Goal: Task Accomplishment & Management: Complete application form

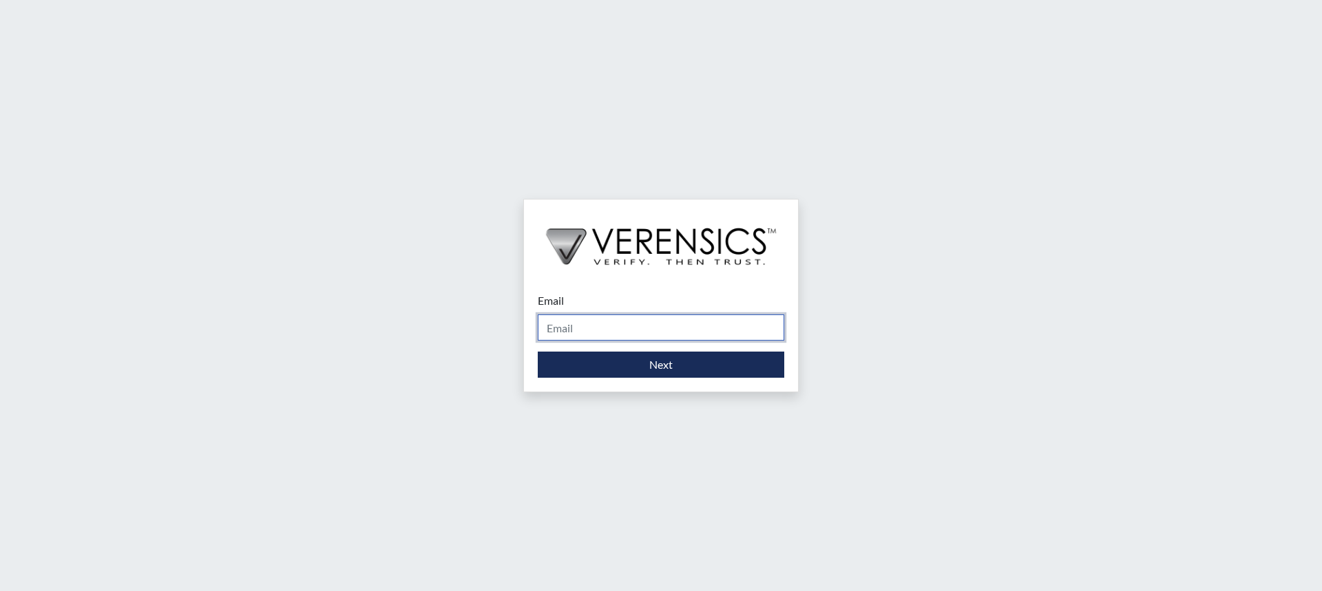
click at [697, 326] on input "Email" at bounding box center [661, 328] width 247 height 26
type input "[PERSON_NAME][EMAIL_ADDRESS][PERSON_NAME][DOMAIN_NAME]"
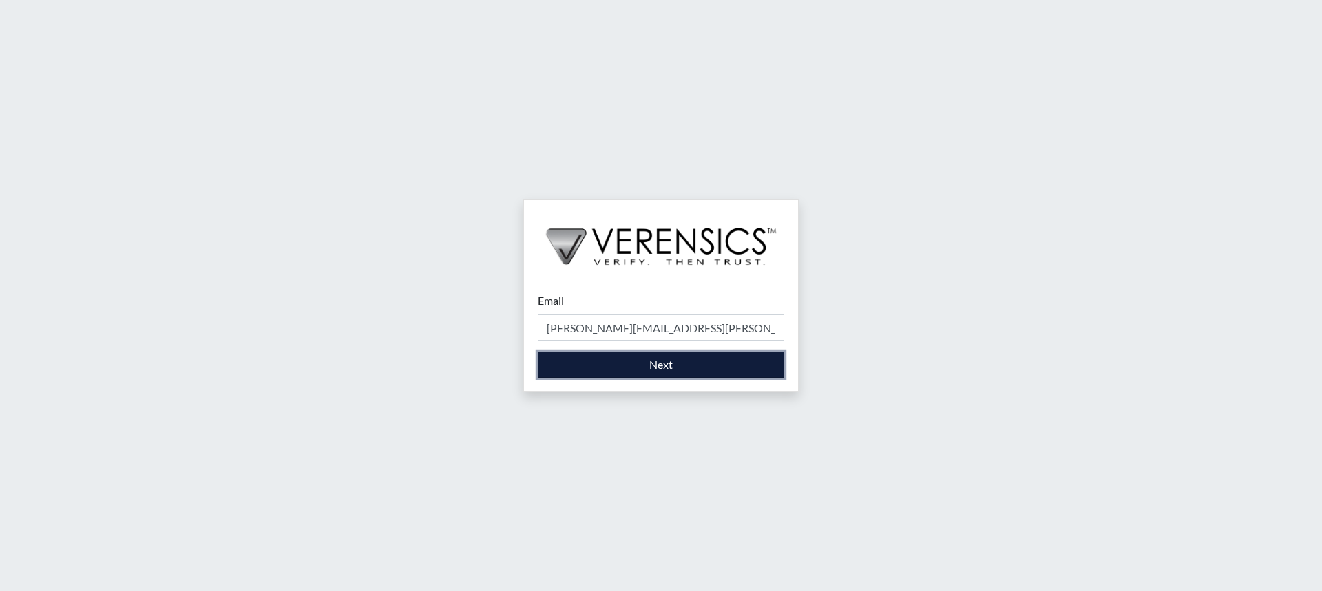
click at [682, 368] on button "Next" at bounding box center [661, 365] width 247 height 26
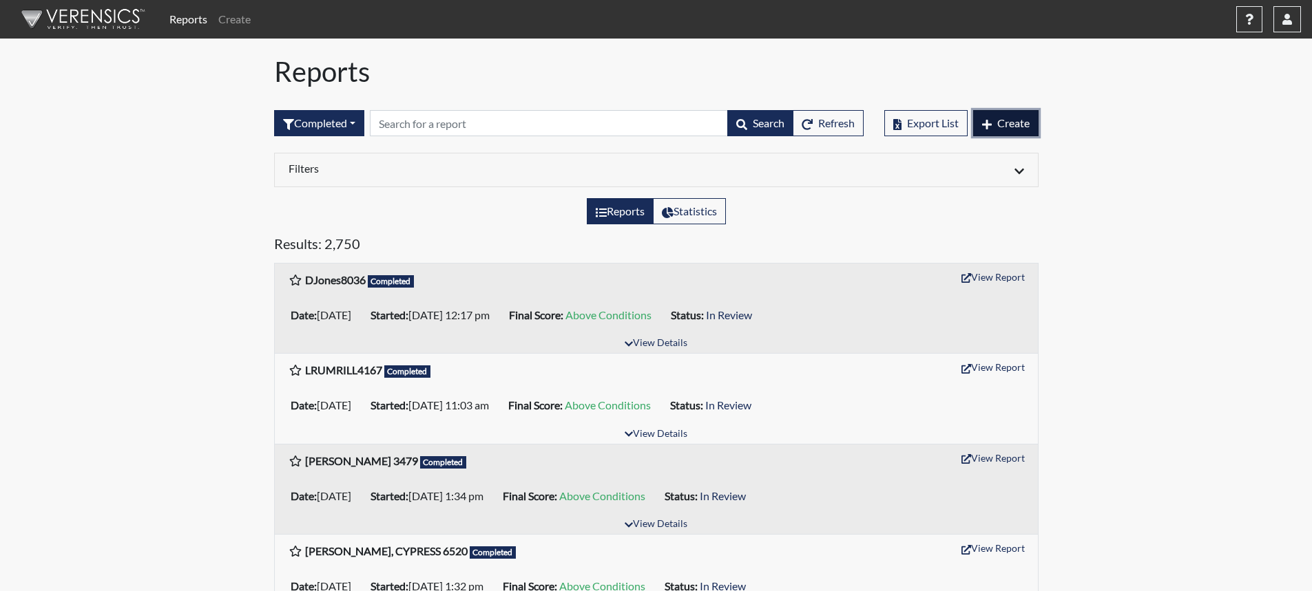
click at [1003, 127] on span "Create" at bounding box center [1013, 122] width 32 height 13
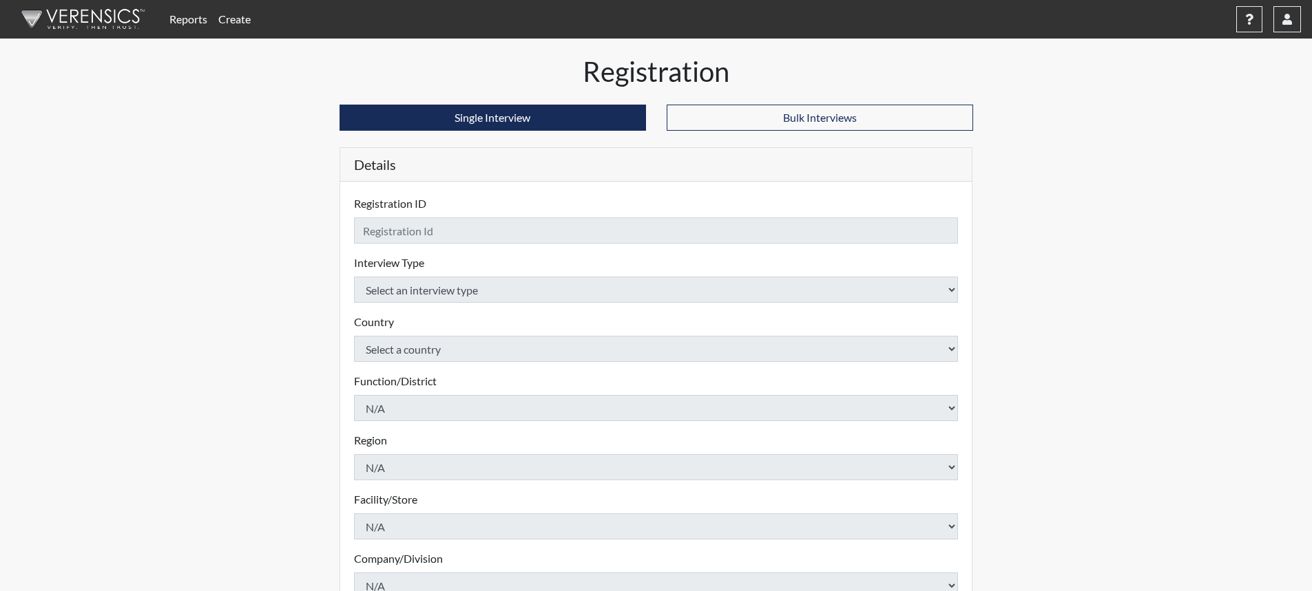
checkbox input "true"
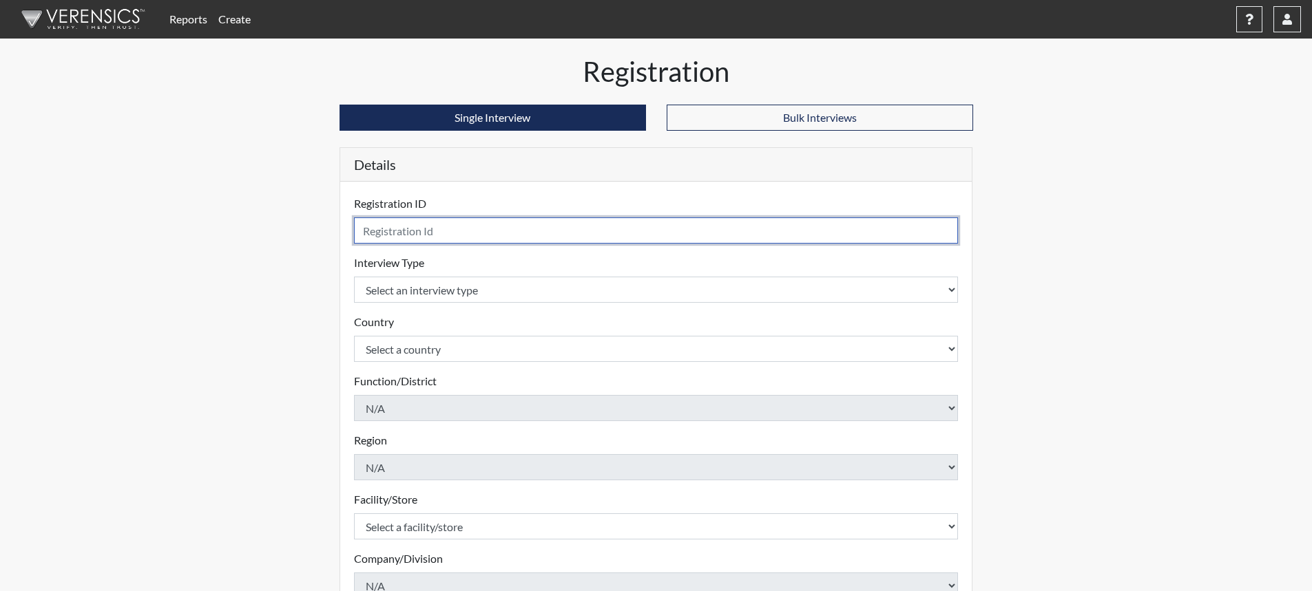
click at [583, 238] on input "text" at bounding box center [656, 231] width 605 height 26
type input "TMorgan1081"
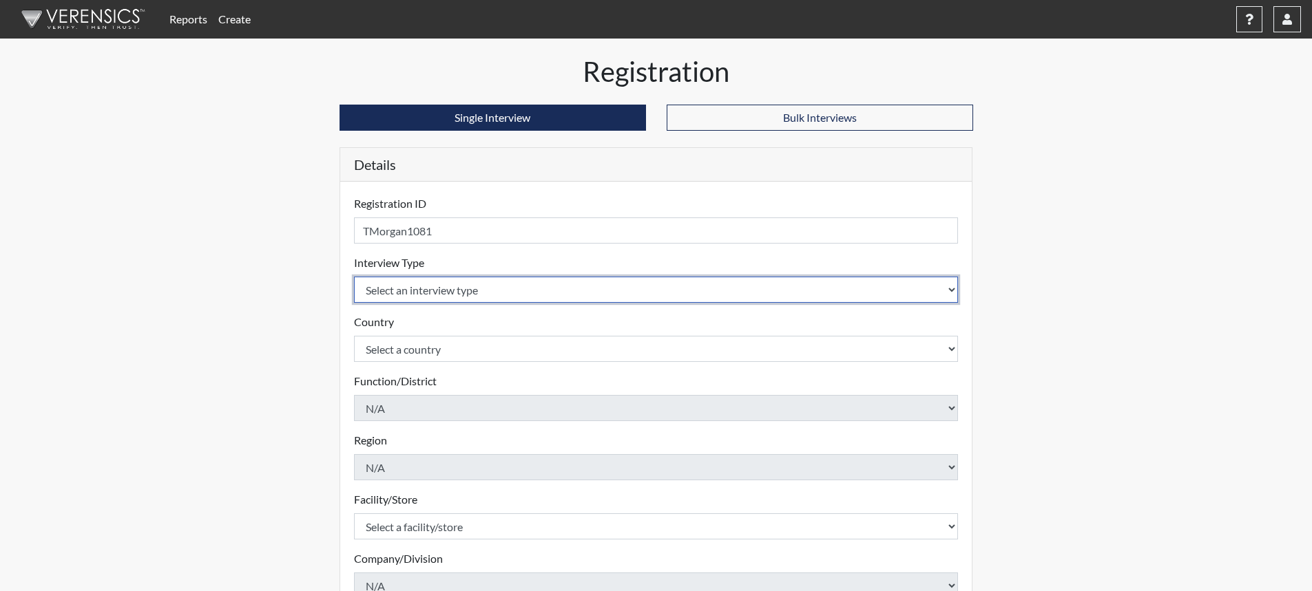
click at [945, 286] on select "Select an interview type Corrections Pre-Employment" at bounding box center [656, 290] width 605 height 26
select select "ff733e93-e1bf-11ea-9c9f-0eff0cf7eb8f"
click at [354, 277] on select "Select an interview type Corrections Pre-Employment" at bounding box center [656, 290] width 605 height 26
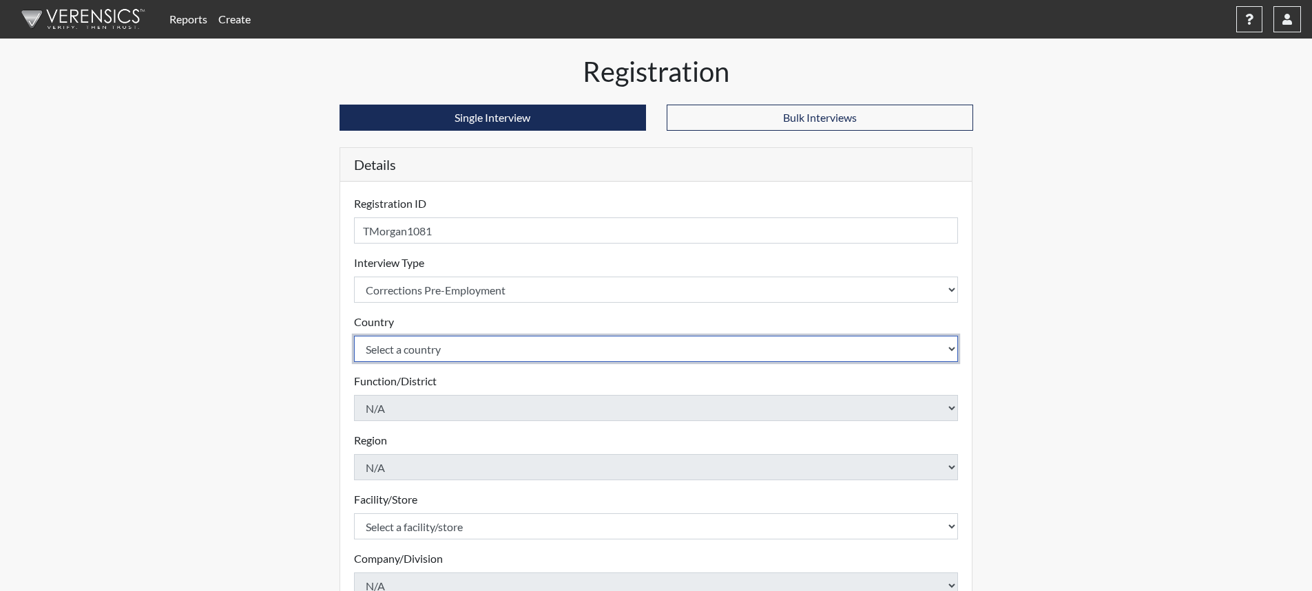
click at [951, 350] on select "Select a country [GEOGRAPHIC_DATA] [GEOGRAPHIC_DATA]" at bounding box center [656, 349] width 605 height 26
select select "united-states-of-[GEOGRAPHIC_DATA]"
click at [354, 336] on select "Select a country [GEOGRAPHIC_DATA] [GEOGRAPHIC_DATA]" at bounding box center [656, 349] width 605 height 26
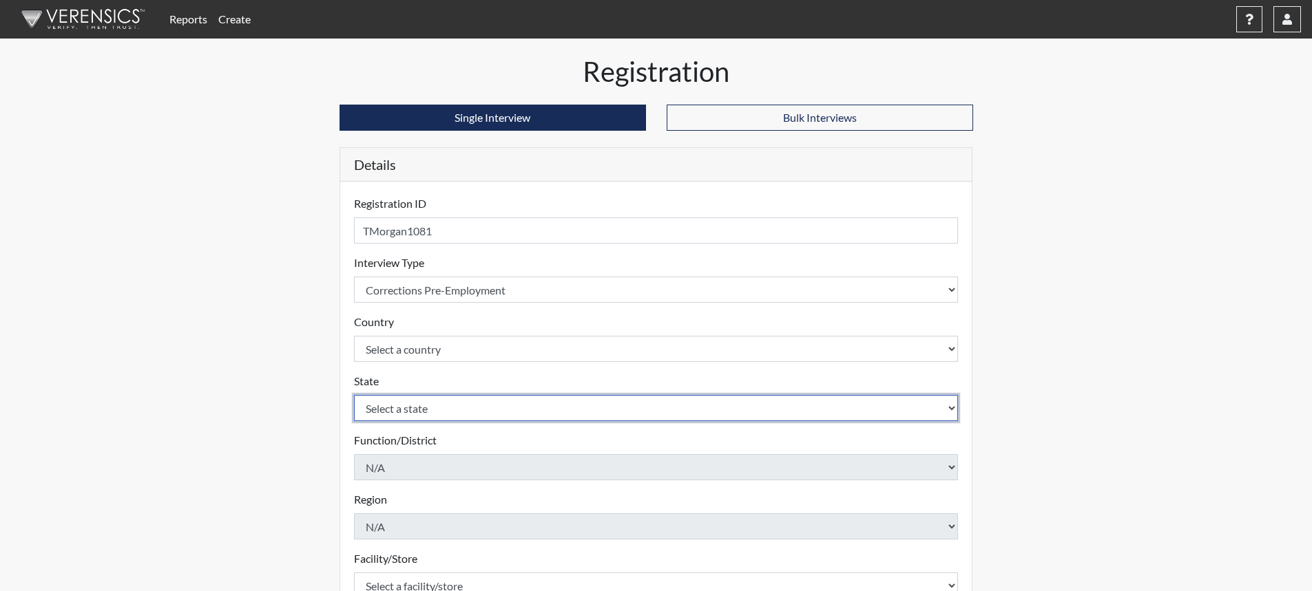
click at [954, 410] on select "Select a state [US_STATE] [US_STATE] [US_STATE] [US_STATE] [US_STATE] [US_STATE…" at bounding box center [656, 408] width 605 height 26
select select "SC"
click at [354, 395] on select "Select a state [US_STATE] [US_STATE] [US_STATE] [US_STATE] [US_STATE] [US_STATE…" at bounding box center [656, 408] width 605 height 26
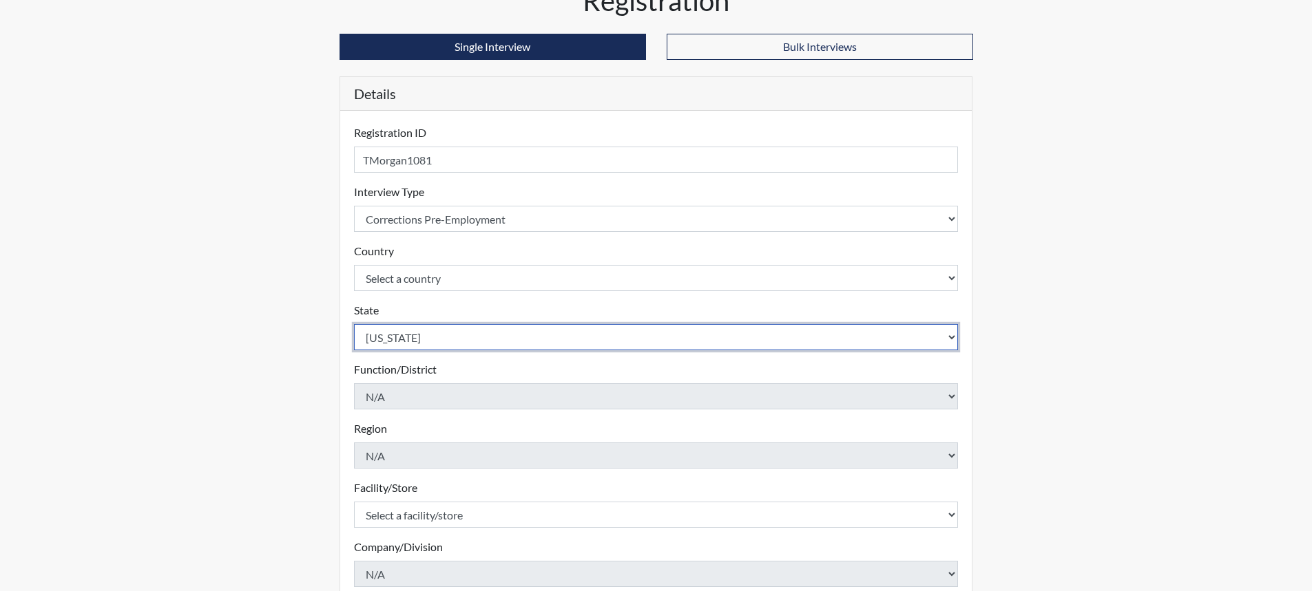
scroll to position [280, 0]
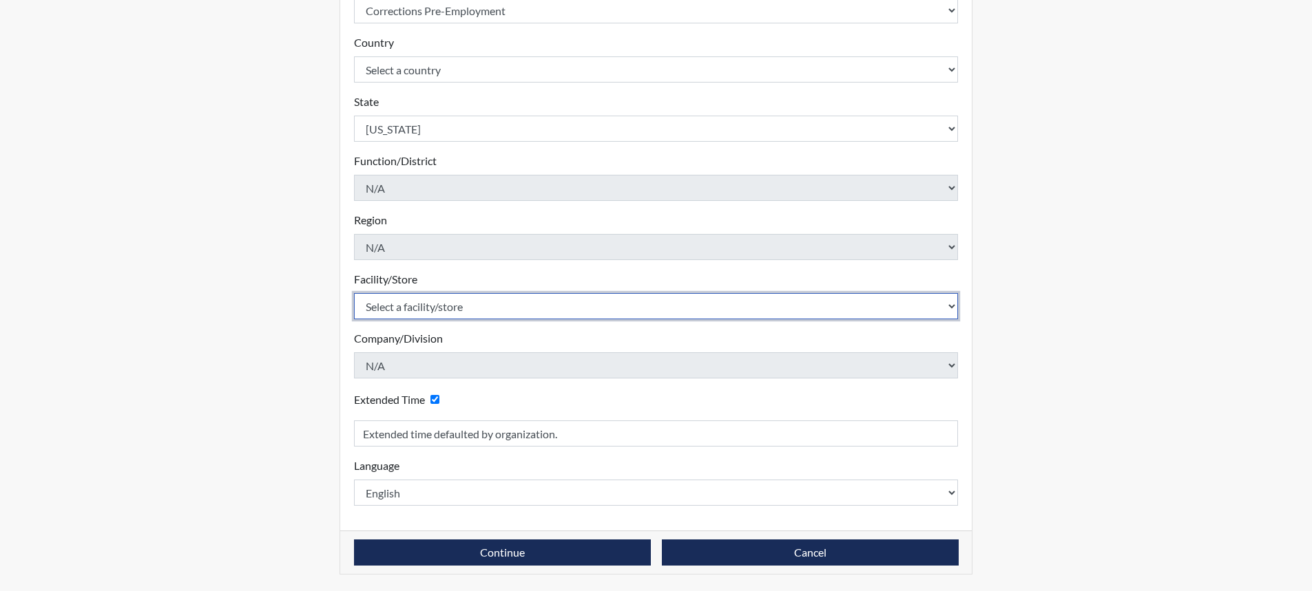
click at [428, 304] on select "Select a facility/store [GEOGRAPHIC_DATA] CI Broad River CI [PERSON_NAME] CI Di…" at bounding box center [656, 306] width 605 height 26
select select "d25ccce7-56e4-4ac3-94d1-4a6dbae4e778"
click at [354, 293] on select "Select a facility/store [GEOGRAPHIC_DATA] CI Broad River CI [PERSON_NAME] CI Di…" at bounding box center [656, 306] width 605 height 26
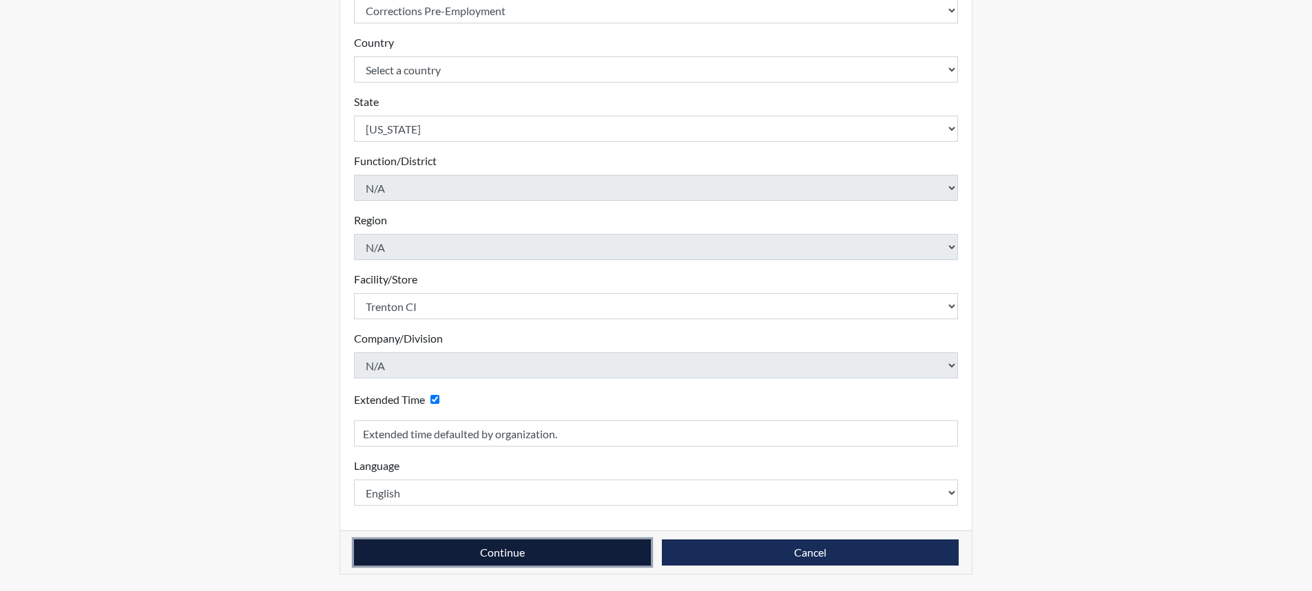
click at [501, 545] on button "Continue" at bounding box center [502, 553] width 297 height 26
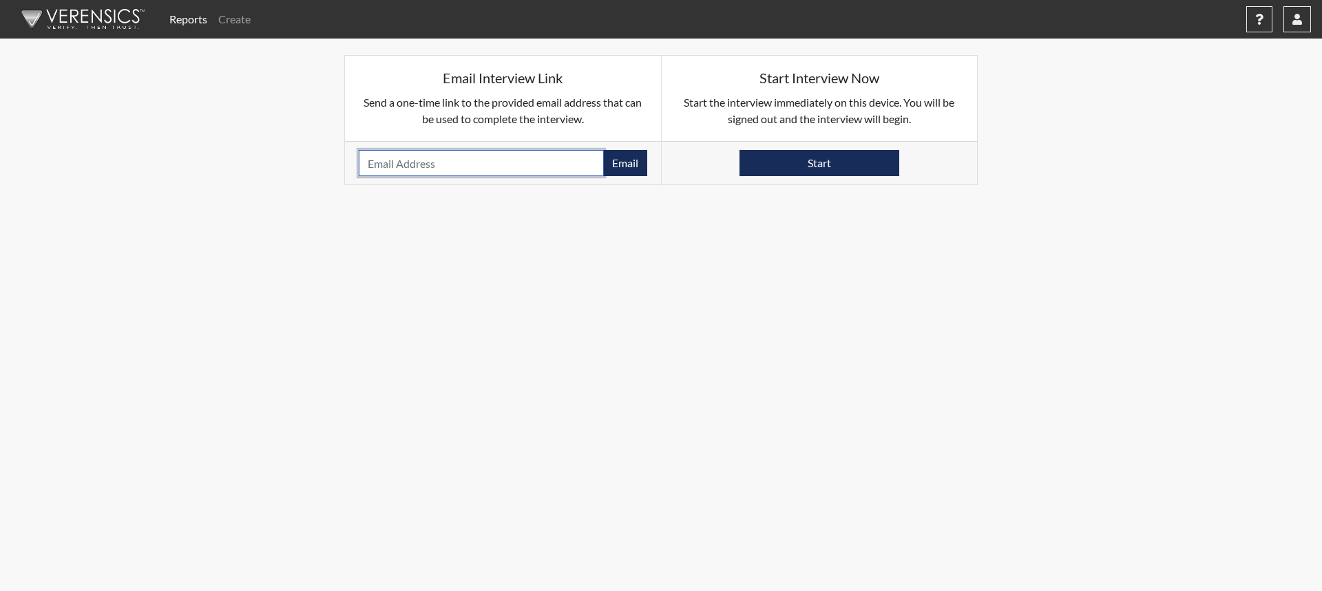
click at [391, 167] on input "email" at bounding box center [481, 163] width 245 height 26
type input "[EMAIL_ADDRESS][DOMAIN_NAME]"
click at [620, 162] on button "Email" at bounding box center [625, 163] width 44 height 26
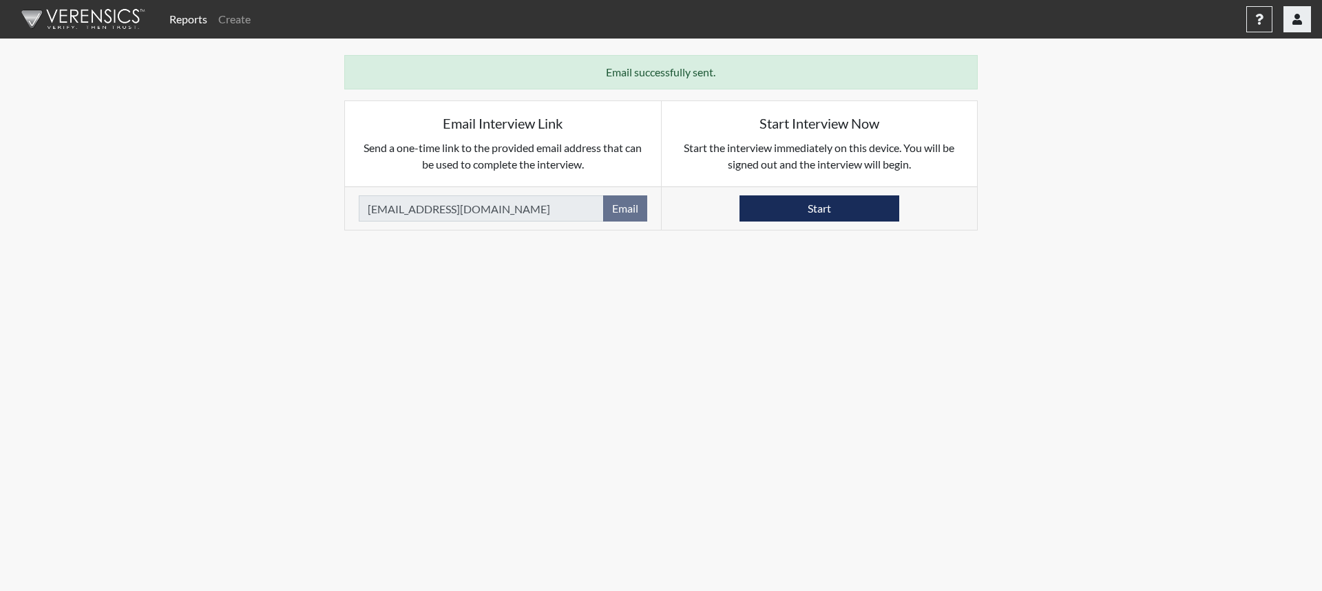
click at [1292, 17] on icon "button" at bounding box center [1297, 19] width 10 height 11
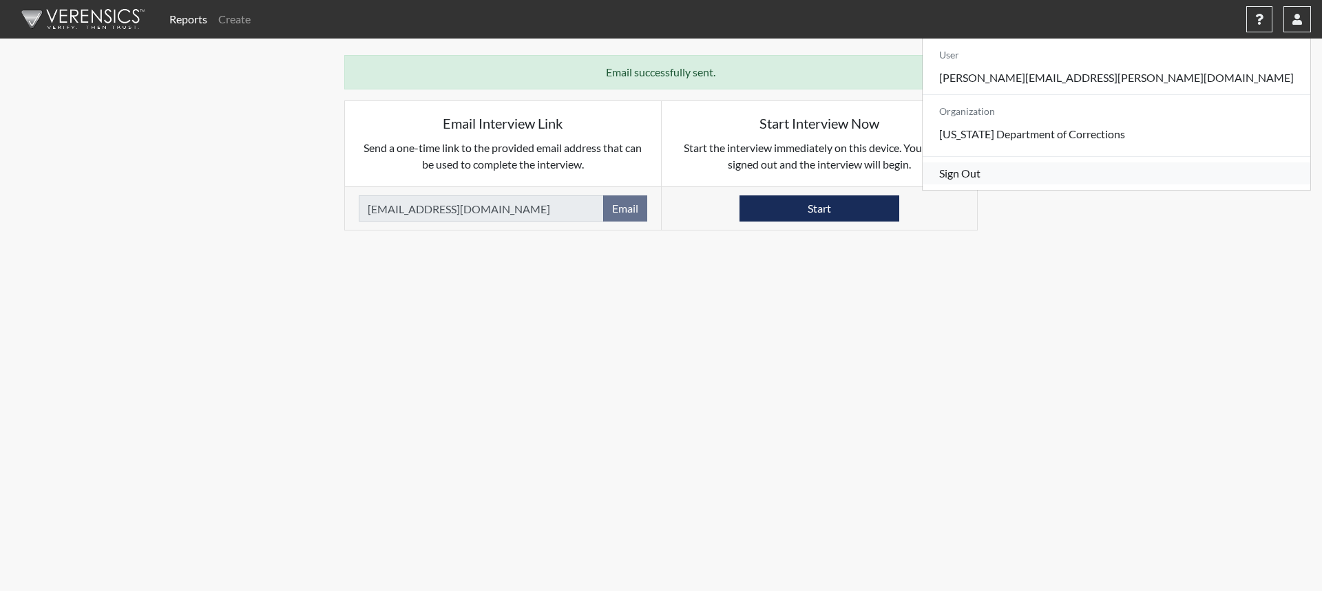
click at [1185, 185] on link "Sign Out" at bounding box center [1117, 174] width 388 height 22
